Goal: Task Accomplishment & Management: Complete application form

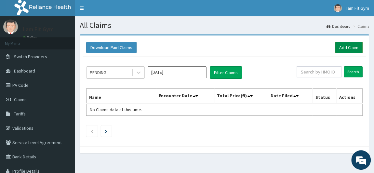
click at [354, 51] on link "Add Claim" at bounding box center [349, 47] width 28 height 11
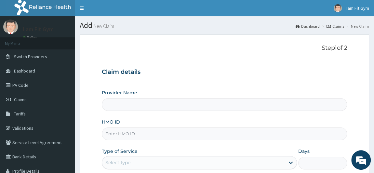
type input "I am fit Gym - Magodo"
type input "1"
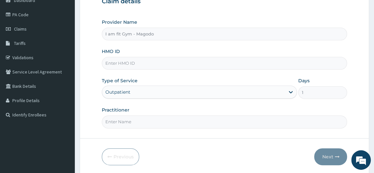
scroll to position [73, 0]
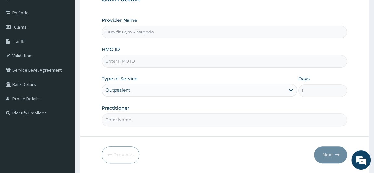
click at [122, 63] on input "HMO ID" at bounding box center [225, 61] width 246 height 13
type input "BZC/10002/A"
click at [114, 121] on input "Practitioner" at bounding box center [225, 120] width 246 height 13
type input "RAZZIECMB"
click at [332, 151] on button "Next" at bounding box center [330, 154] width 33 height 17
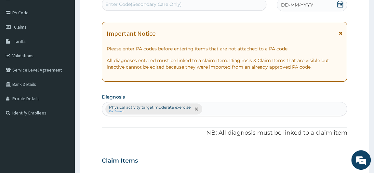
click at [339, 4] on icon at bounding box center [340, 4] width 7 height 7
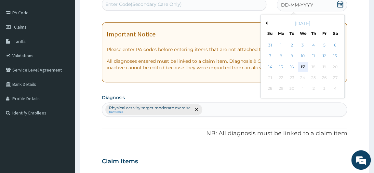
click at [302, 70] on div "17" at bounding box center [303, 67] width 10 height 10
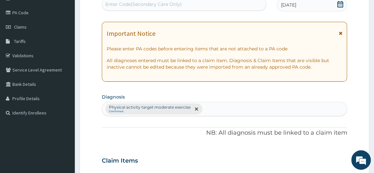
scroll to position [224, 0]
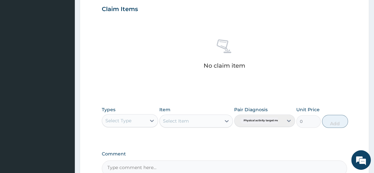
click at [130, 121] on div "Select Type" at bounding box center [118, 121] width 26 height 7
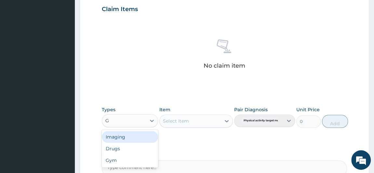
type input "GY"
click at [130, 134] on div "Gym" at bounding box center [130, 137] width 57 height 12
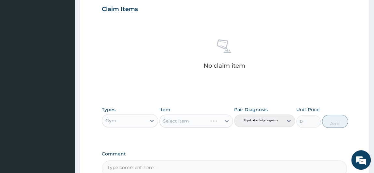
click at [191, 115] on div "Select Item" at bounding box center [197, 121] width 74 height 13
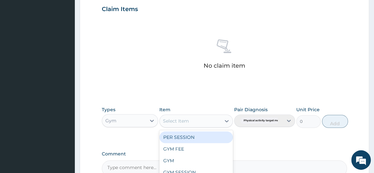
click at [187, 138] on div "PER SESSION" at bounding box center [197, 138] width 74 height 12
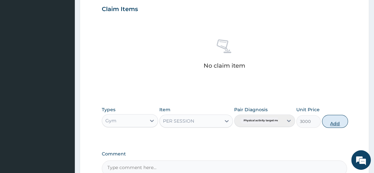
click at [331, 119] on button "Add" at bounding box center [335, 121] width 26 height 13
type input "0"
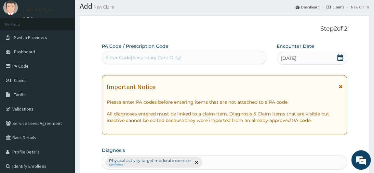
scroll to position [0, 0]
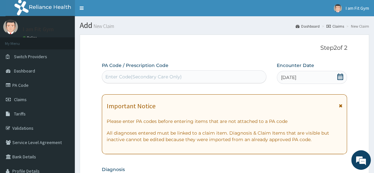
click at [164, 77] on div "Enter Code(Secondary Care Only)" at bounding box center [143, 77] width 76 height 7
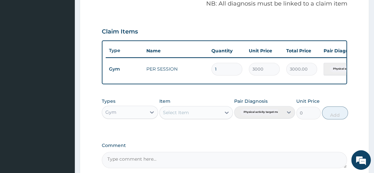
scroll to position [268, 0]
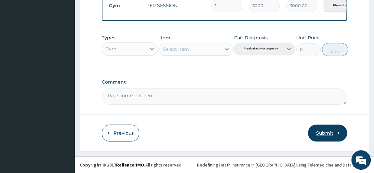
type input "PA/01AF35"
click at [319, 137] on button "Submit" at bounding box center [327, 133] width 39 height 17
